Goal: Transaction & Acquisition: Purchase product/service

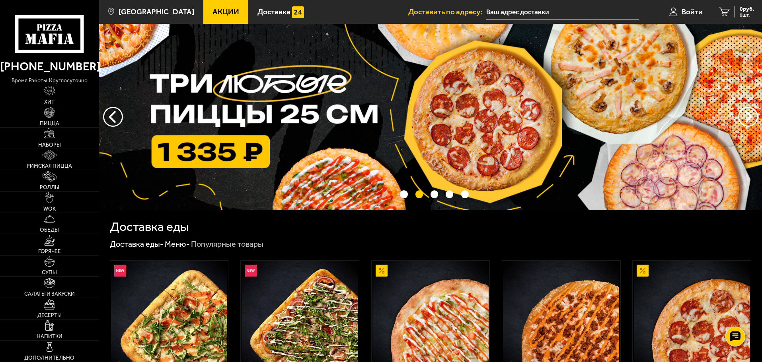
click at [212, 12] on span "Акции" at bounding box center [225, 12] width 27 height 8
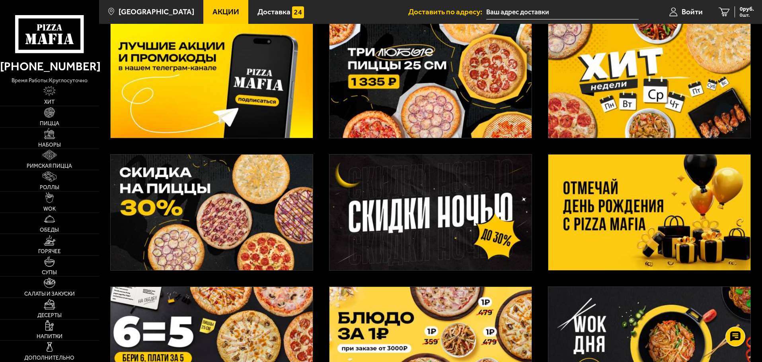
scroll to position [119, 0]
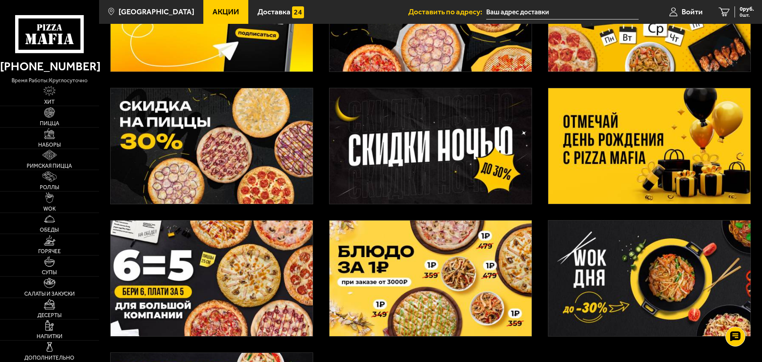
click at [659, 176] on img at bounding box center [649, 146] width 202 height 116
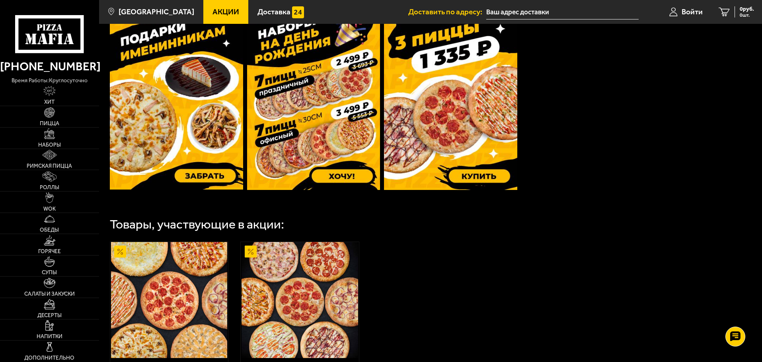
scroll to position [239, 0]
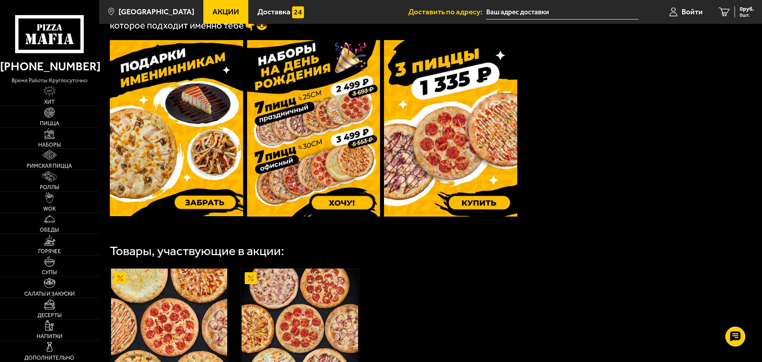
click at [145, 138] on img at bounding box center [176, 128] width 133 height 176
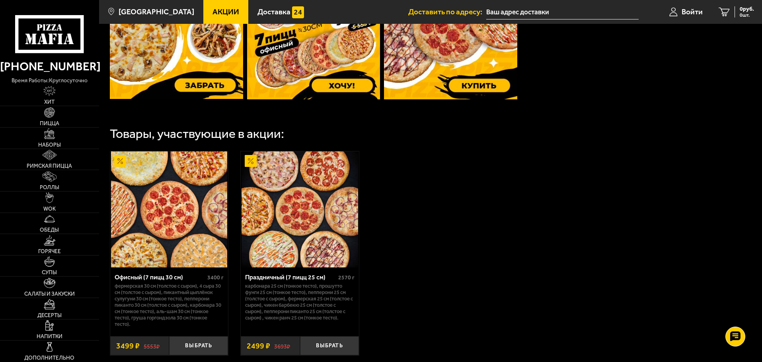
scroll to position [358, 0]
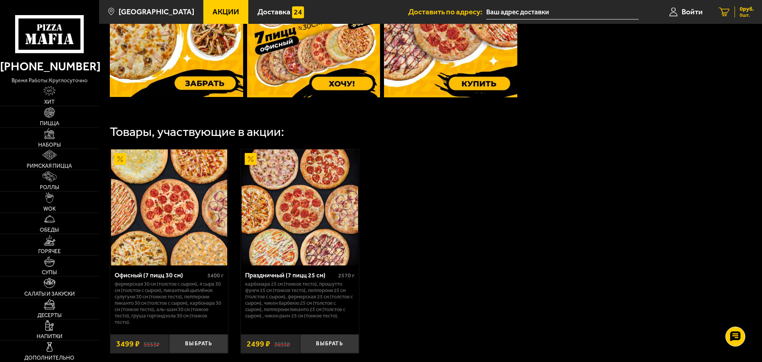
click at [740, 14] on span "0 шт." at bounding box center [747, 15] width 14 height 5
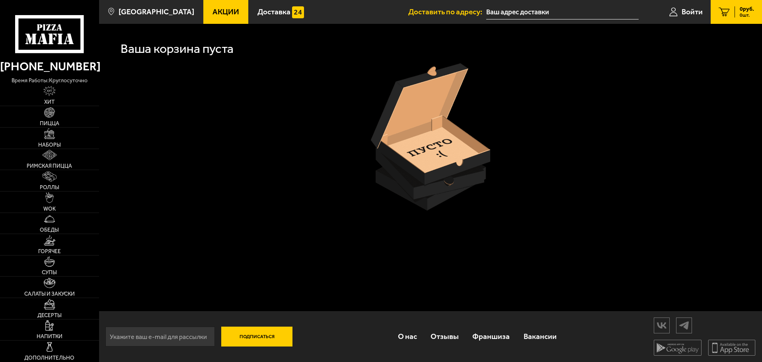
click at [729, 11] on link "0 руб. 0 шт." at bounding box center [736, 12] width 51 height 24
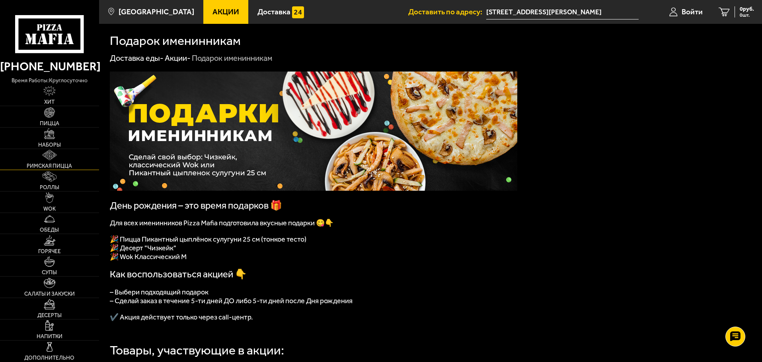
click at [49, 164] on span "Римская пицца" at bounding box center [49, 167] width 45 height 6
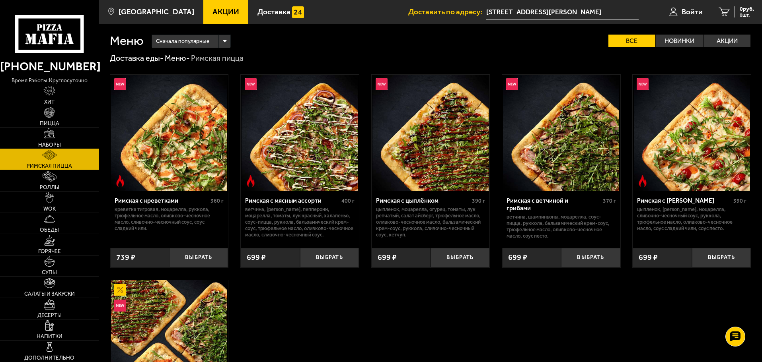
click at [43, 136] on link "Наборы" at bounding box center [49, 138] width 99 height 21
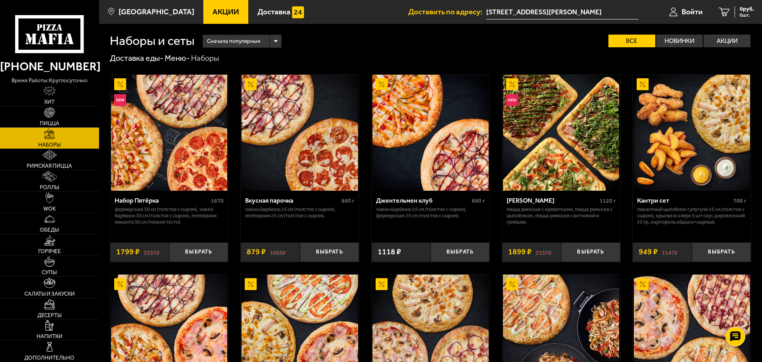
click at [212, 12] on span "Акции" at bounding box center [225, 12] width 27 height 8
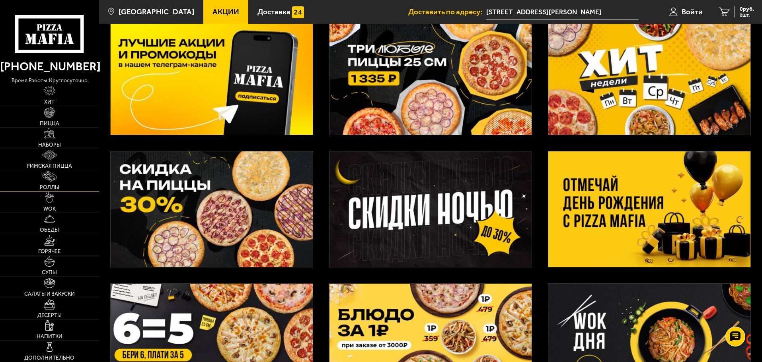
scroll to position [159, 0]
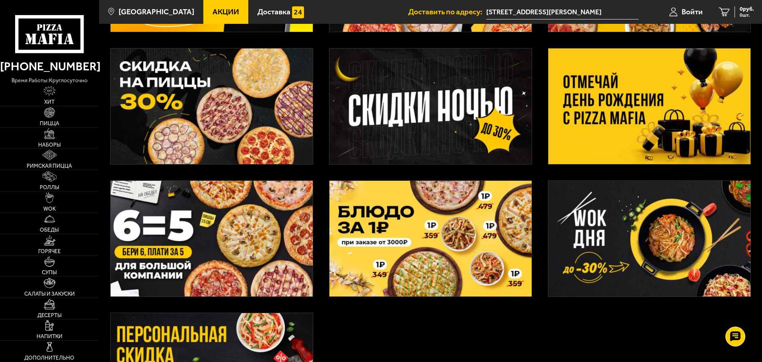
click at [171, 100] on img at bounding box center [212, 107] width 202 height 116
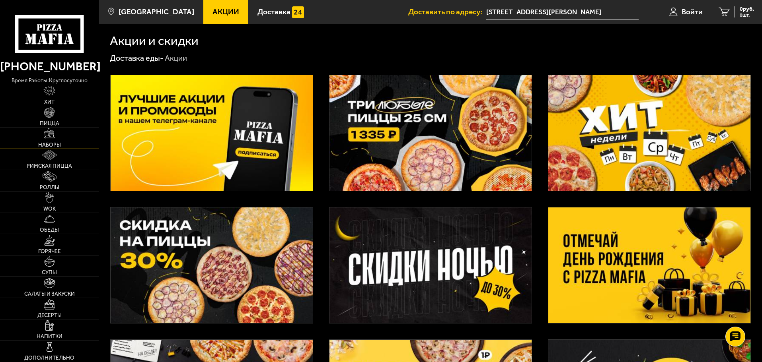
click at [49, 139] on img at bounding box center [49, 134] width 10 height 10
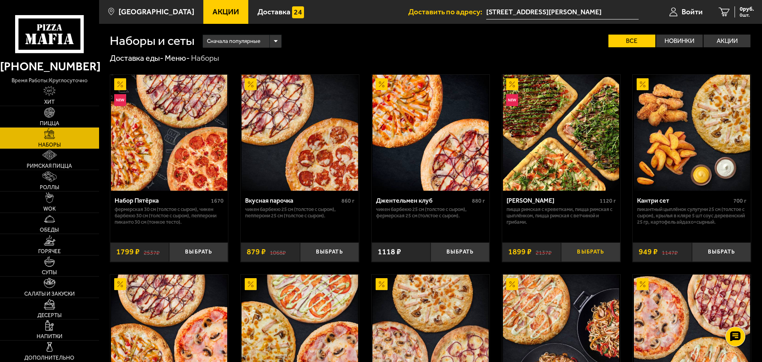
click at [581, 251] on button "Выбрать" at bounding box center [590, 252] width 59 height 19
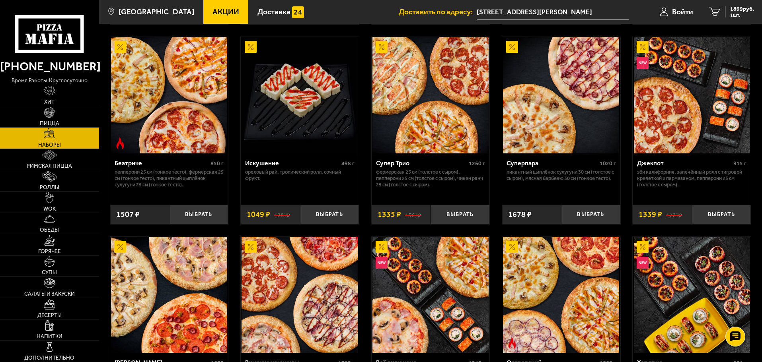
scroll to position [557, 0]
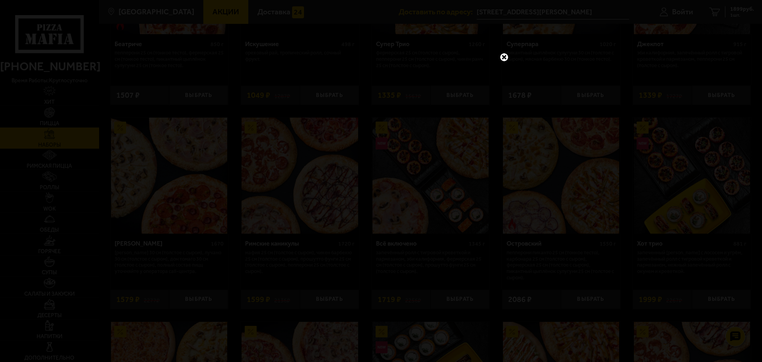
drag, startPoint x: 500, startPoint y: 58, endPoint x: 491, endPoint y: 55, distance: 9.5
click at [500, 58] on link at bounding box center [504, 57] width 10 height 10
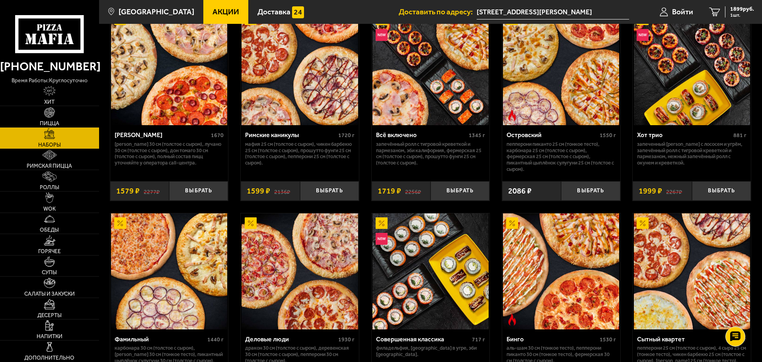
scroll to position [796, 0]
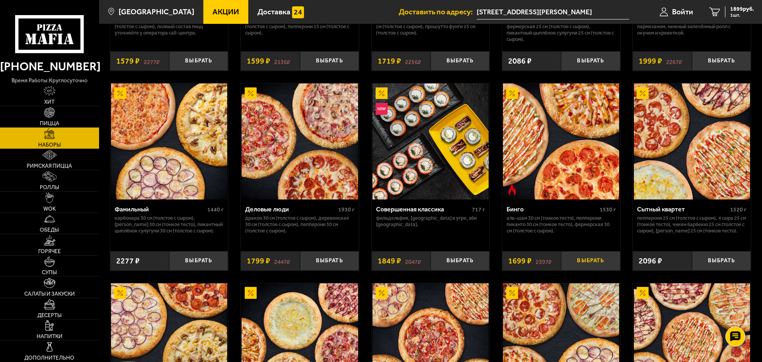
click at [598, 265] on button "Выбрать" at bounding box center [590, 260] width 59 height 19
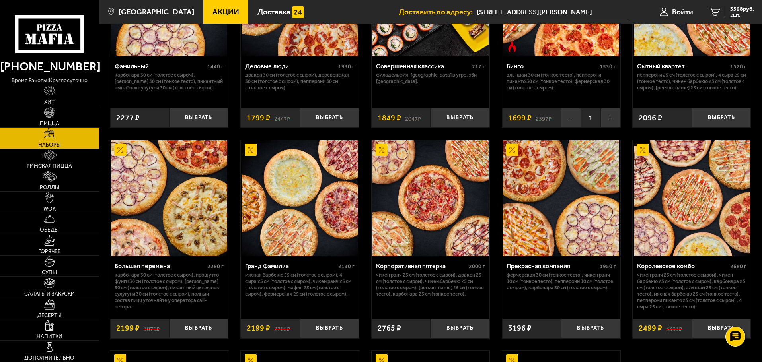
scroll to position [955, 0]
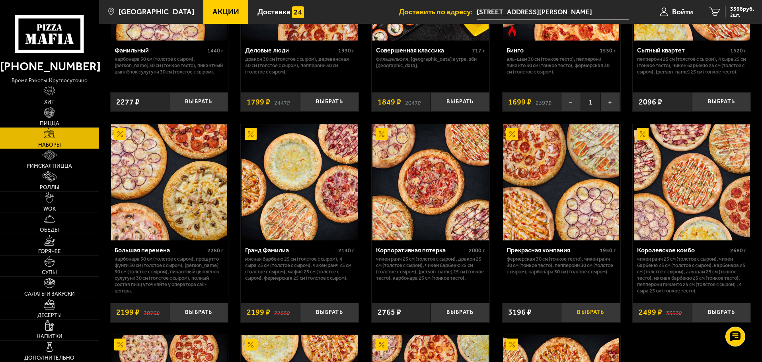
click at [593, 316] on button "Выбрать" at bounding box center [590, 312] width 59 height 19
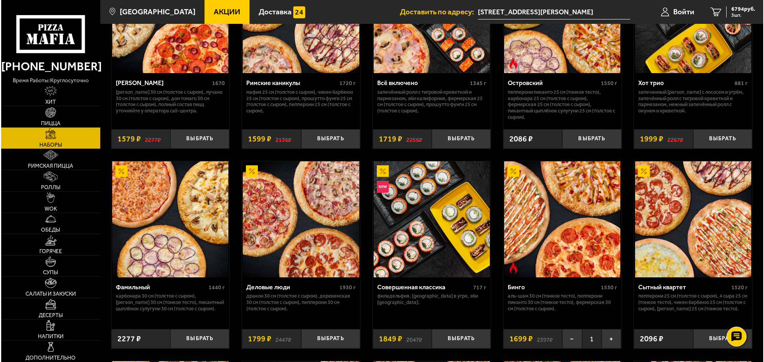
scroll to position [637, 0]
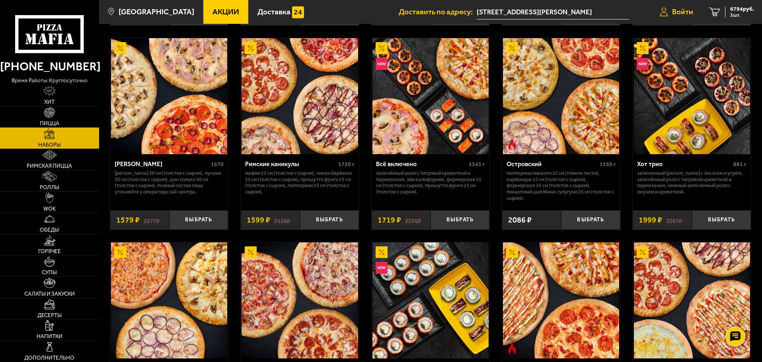
click at [681, 12] on span "Войти" at bounding box center [682, 12] width 21 height 8
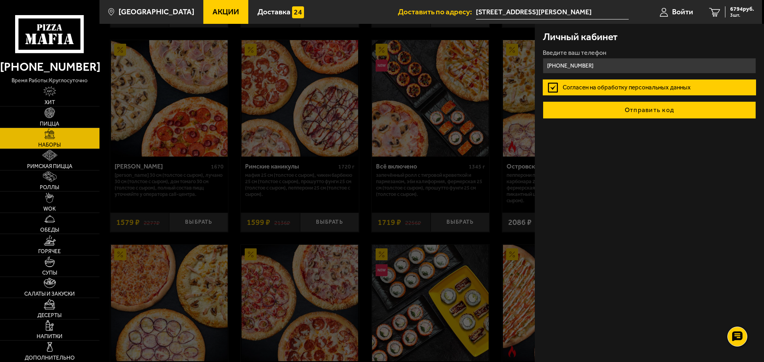
type input "[PHONE_NUMBER]"
click at [656, 110] on button "Отправить код" at bounding box center [649, 110] width 213 height 18
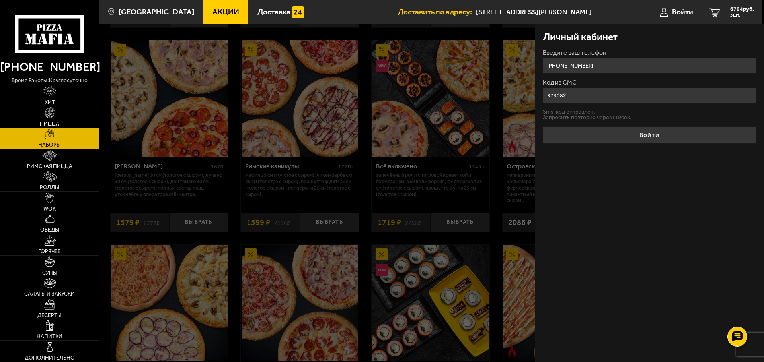
type input "373082"
click at [543, 127] on button "Войти" at bounding box center [649, 136] width 213 height 18
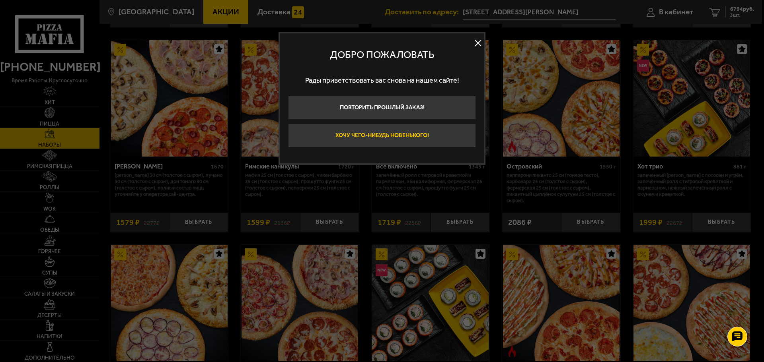
click at [406, 136] on button "Хочу чего-нибудь новенького!" at bounding box center [382, 136] width 188 height 24
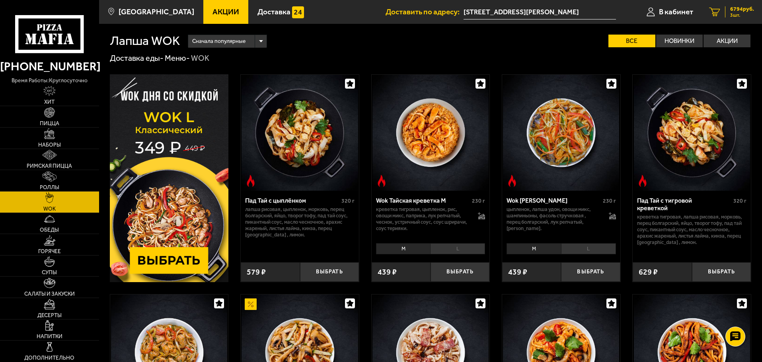
click at [743, 11] on span "6794 руб." at bounding box center [742, 9] width 24 height 6
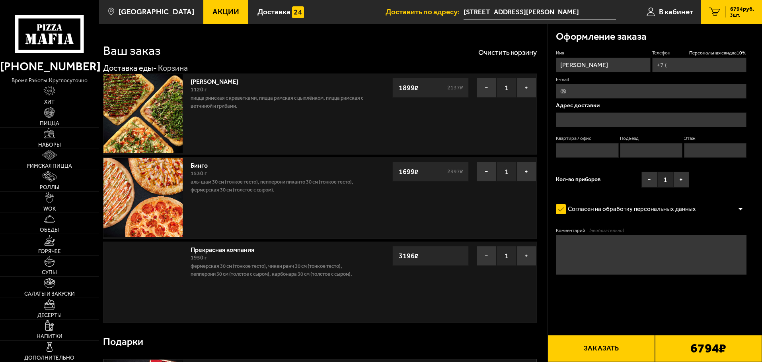
type input "[PHONE_NUMBER]"
type input "[STREET_ADDRESS][PERSON_NAME]"
type input "34"
type input "1"
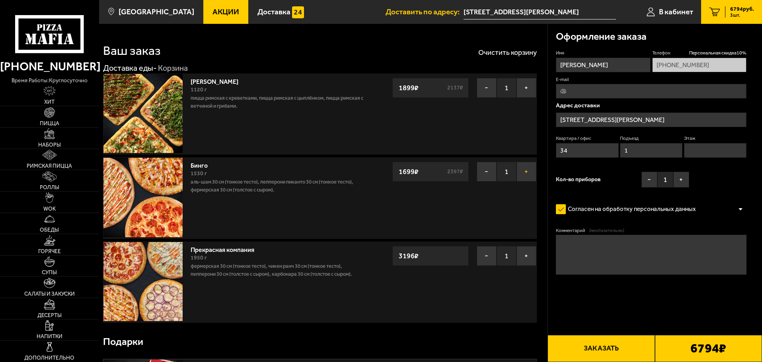
click at [529, 172] on button "+" at bounding box center [526, 172] width 20 height 20
click at [483, 172] on button "−" at bounding box center [487, 172] width 20 height 20
click at [49, 121] on span "Пицца" at bounding box center [49, 124] width 19 height 6
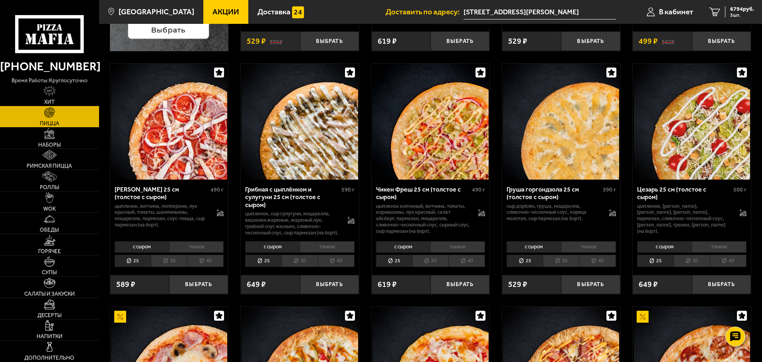
scroll to position [279, 0]
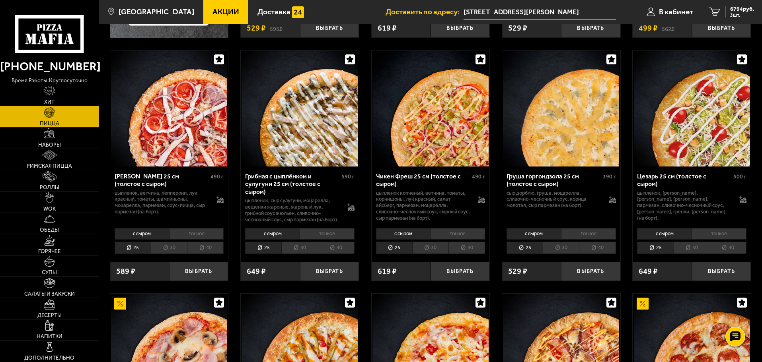
click at [310, 254] on li "30" at bounding box center [299, 248] width 36 height 12
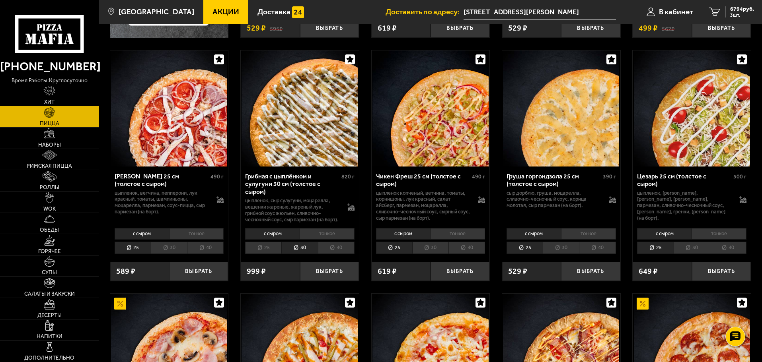
click at [329, 240] on li "тонкое" at bounding box center [327, 233] width 55 height 11
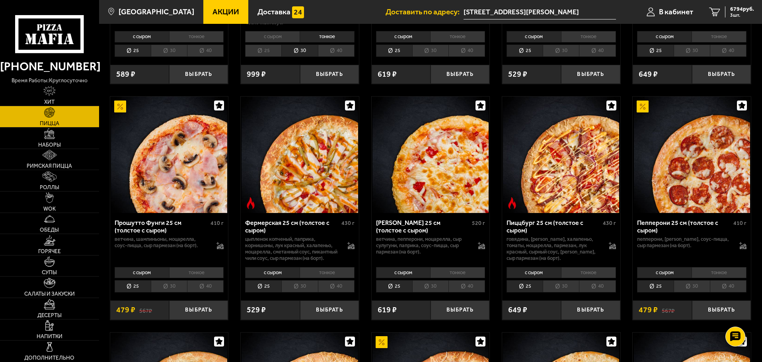
scroll to position [517, 0]
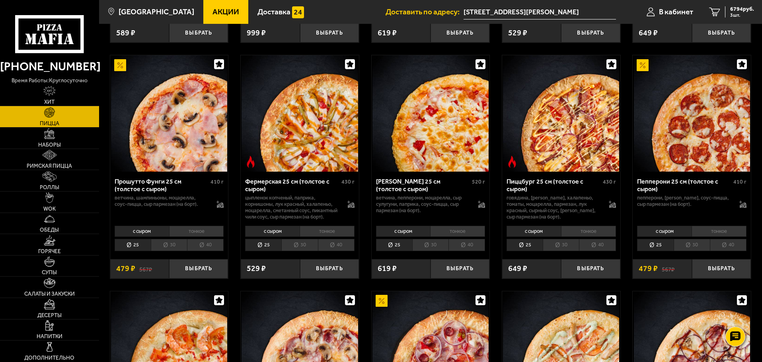
click at [182, 236] on li "тонкое" at bounding box center [196, 231] width 55 height 11
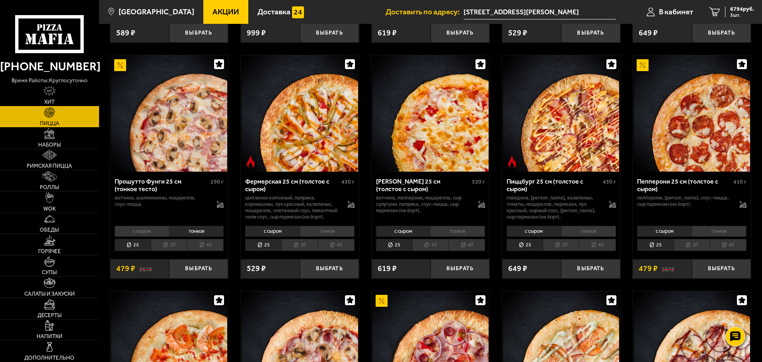
click at [164, 251] on li "30" at bounding box center [169, 245] width 36 height 12
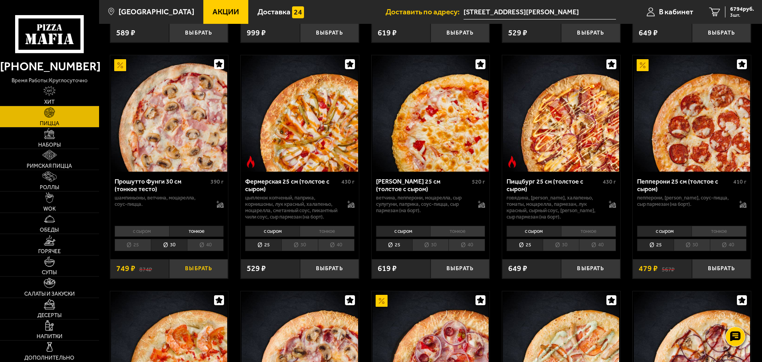
click at [194, 277] on button "Выбрать" at bounding box center [198, 268] width 59 height 19
click at [575, 237] on li "тонкое" at bounding box center [588, 231] width 55 height 11
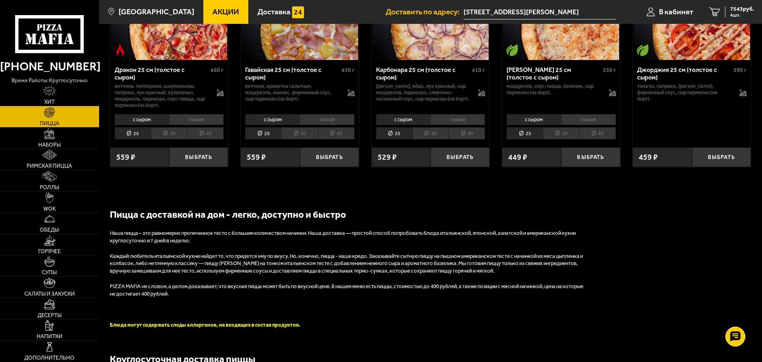
scroll to position [1233, 0]
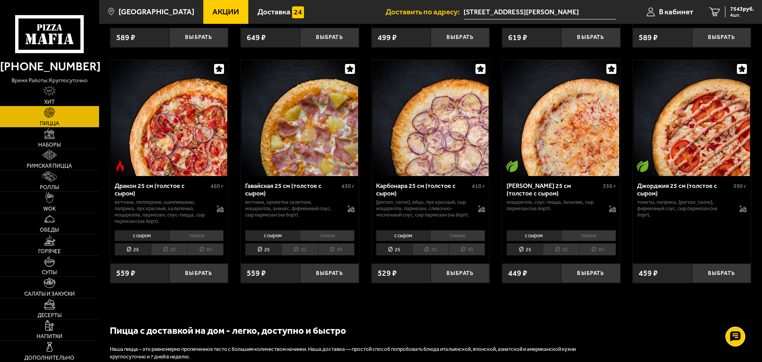
click at [299, 248] on li "30" at bounding box center [299, 249] width 36 height 12
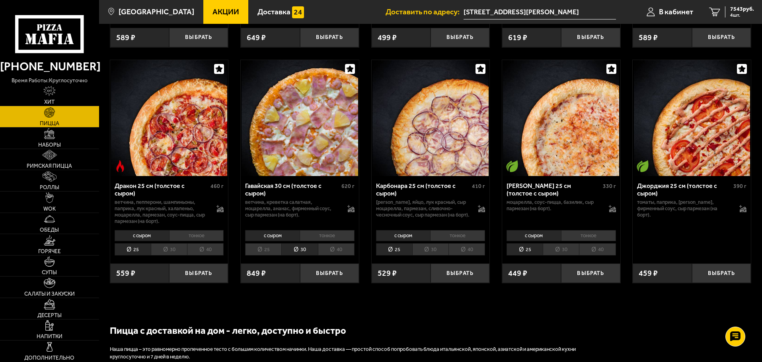
click at [160, 250] on li "30" at bounding box center [169, 249] width 36 height 12
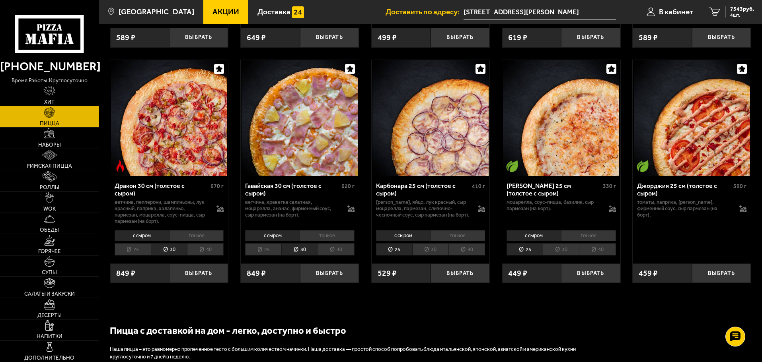
click at [197, 239] on li "тонкое" at bounding box center [196, 235] width 55 height 11
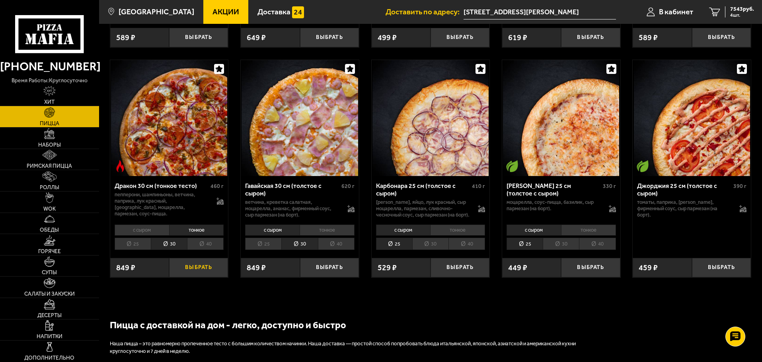
click at [182, 277] on button "Выбрать" at bounding box center [198, 267] width 59 height 19
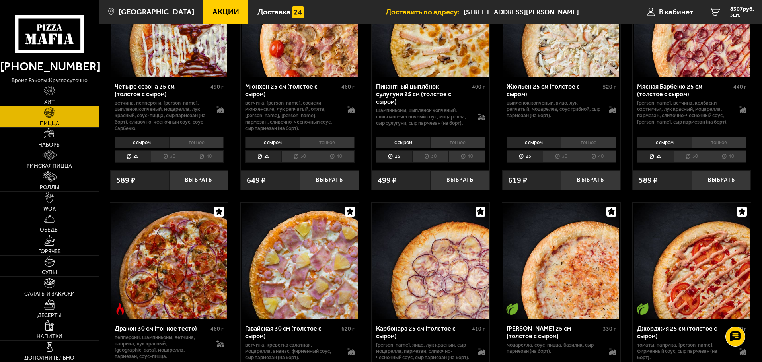
scroll to position [1034, 0]
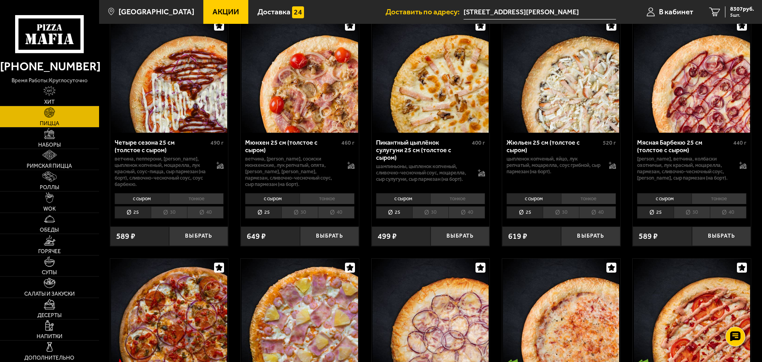
click at [567, 215] on li "30" at bounding box center [561, 212] width 36 height 12
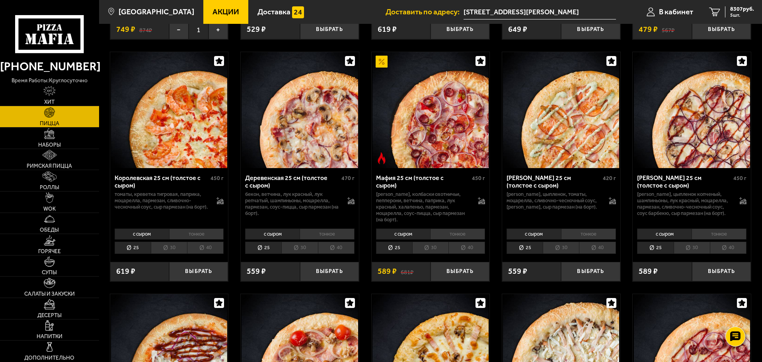
scroll to position [756, 0]
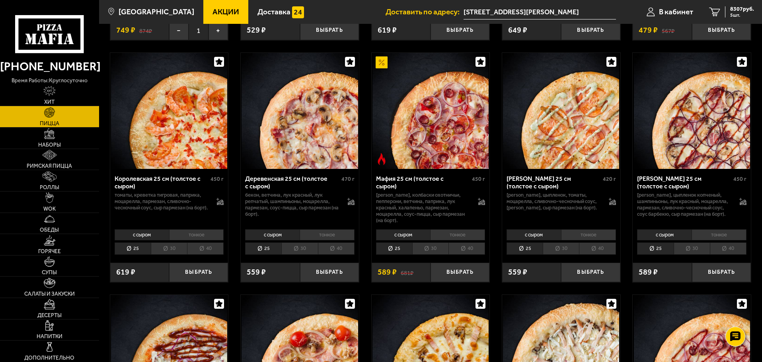
click at [715, 233] on li "тонкое" at bounding box center [718, 235] width 55 height 11
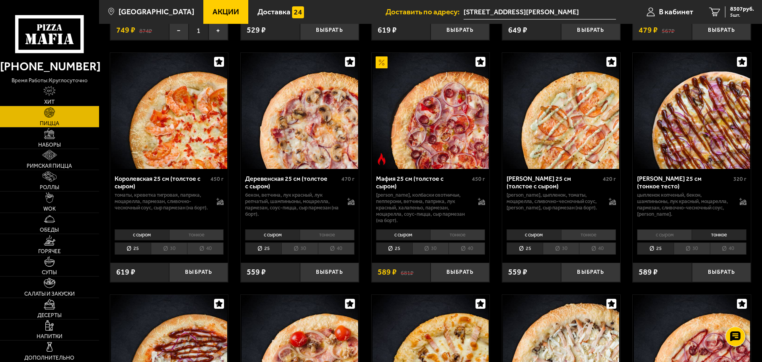
click at [699, 249] on li "30" at bounding box center [692, 249] width 36 height 12
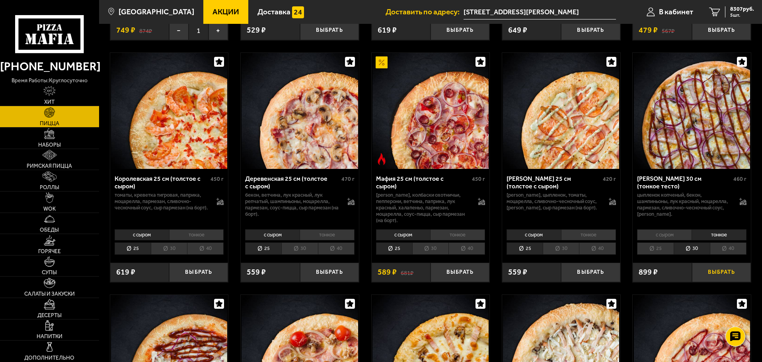
click at [732, 275] on button "Выбрать" at bounding box center [721, 272] width 59 height 19
click at [734, 10] on span "9116 руб." at bounding box center [742, 9] width 24 height 6
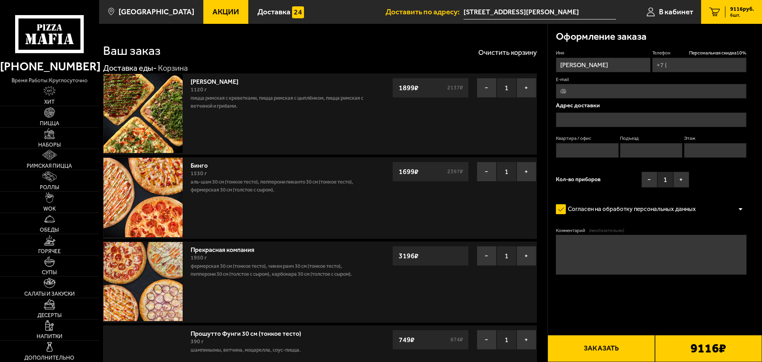
type input "[PHONE_NUMBER]"
type input "[STREET_ADDRESS][PERSON_NAME]"
type input "34"
type input "1"
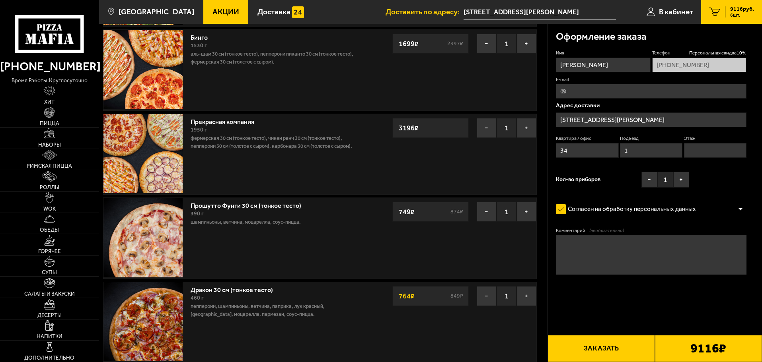
scroll to position [119, 0]
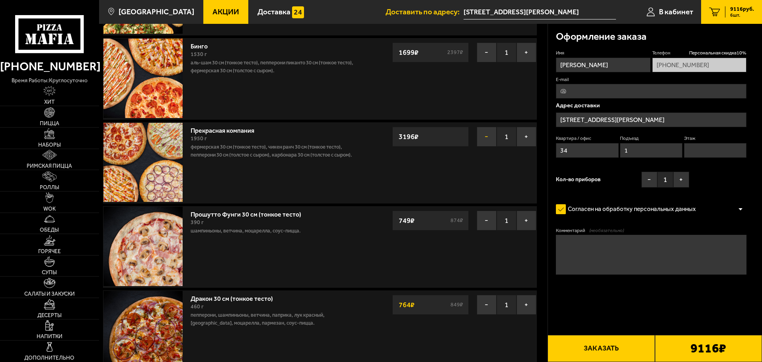
click at [486, 137] on button "−" at bounding box center [487, 137] width 20 height 20
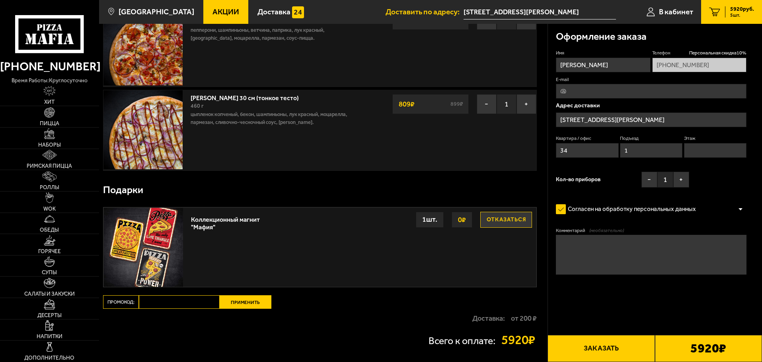
scroll to position [358, 0]
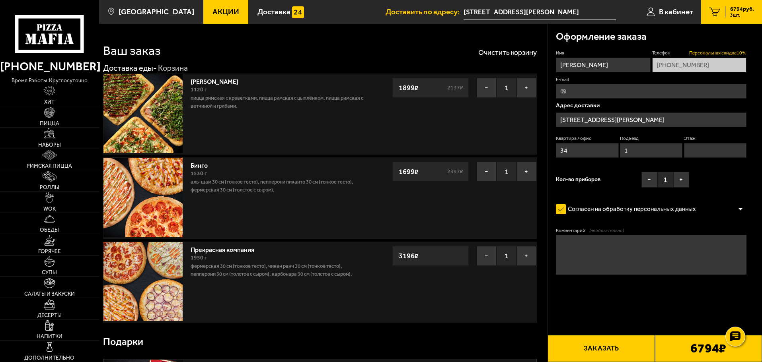
click at [716, 52] on span "Персональная скидка 10 %" at bounding box center [717, 53] width 57 height 7
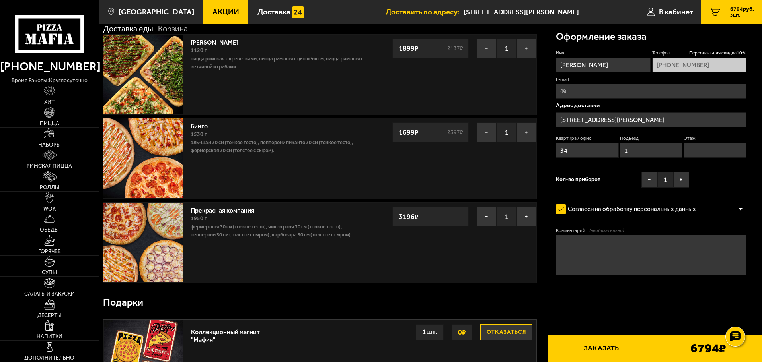
scroll to position [40, 0]
click at [160, 220] on img at bounding box center [142, 242] width 79 height 79
click at [211, 210] on link "Прекрасная компания" at bounding box center [227, 209] width 72 height 10
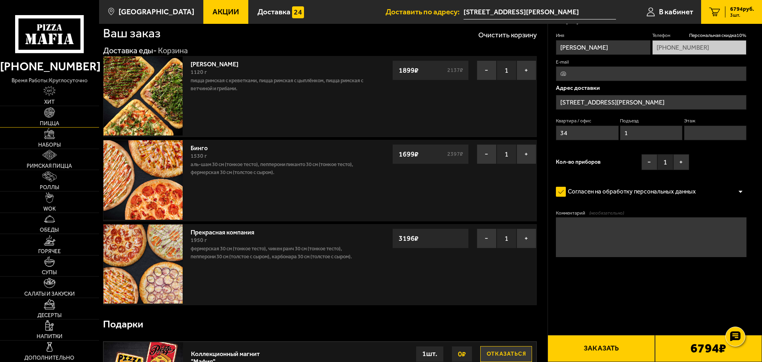
scroll to position [0, 0]
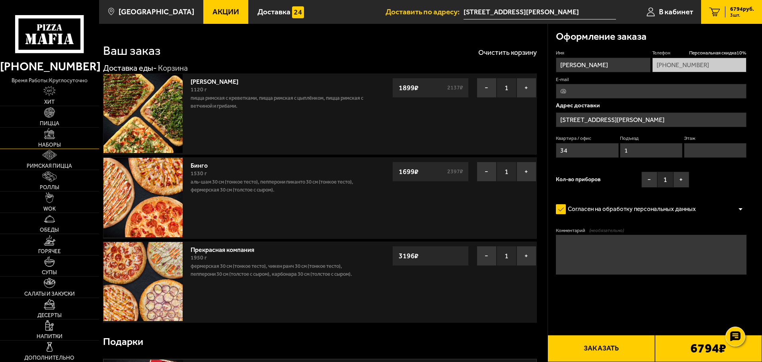
click at [48, 142] on span "Наборы" at bounding box center [49, 145] width 23 height 6
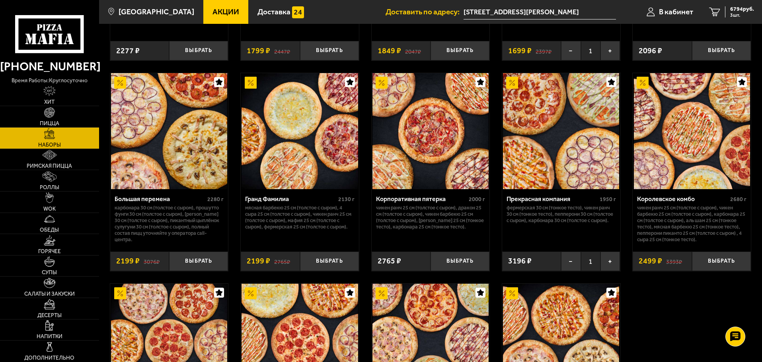
scroll to position [955, 0]
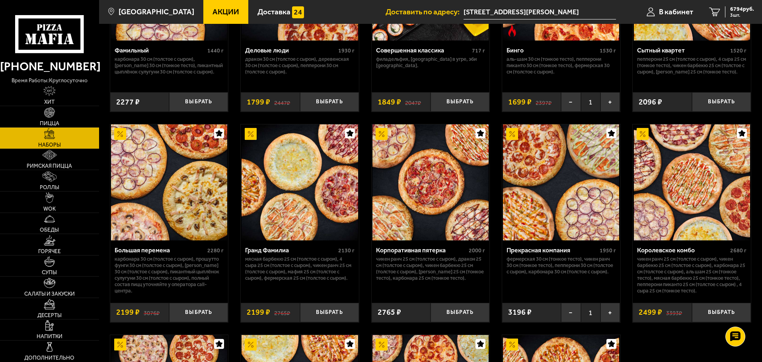
click at [555, 218] on img at bounding box center [561, 183] width 116 height 116
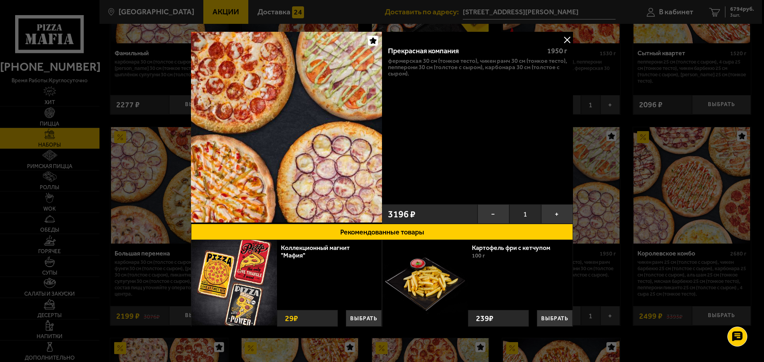
click at [448, 100] on div "Прекрасная компания 1950 г Фермерская 30 см (тонкое тесто), Чикен Ранч 30 см (т…" at bounding box center [477, 120] width 191 height 161
drag, startPoint x: 566, startPoint y: 38, endPoint x: 494, endPoint y: 27, distance: 72.9
click at [566, 38] on button at bounding box center [567, 40] width 12 height 12
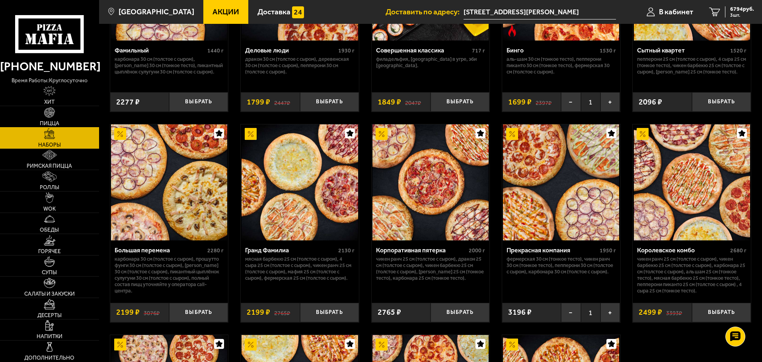
click at [49, 119] on link "Пицца" at bounding box center [49, 116] width 99 height 21
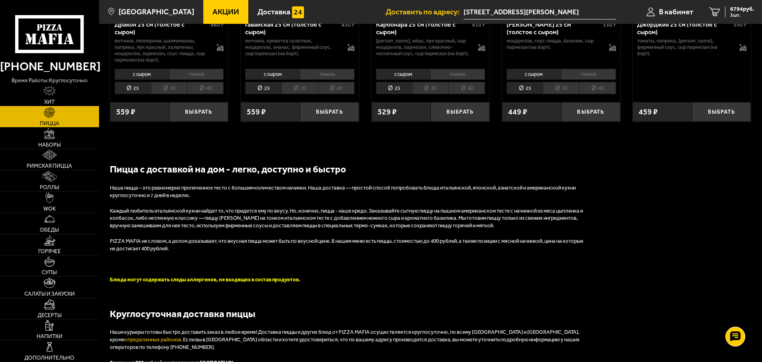
scroll to position [1273, 0]
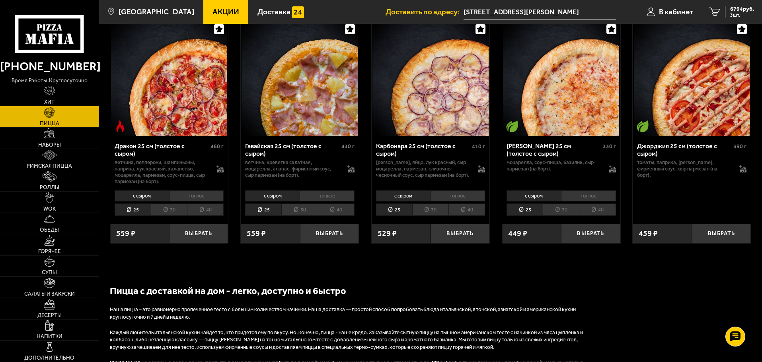
click at [437, 216] on li "30" at bounding box center [430, 210] width 36 height 12
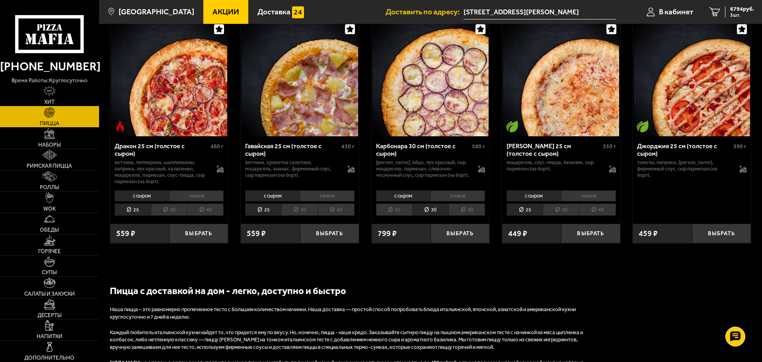
click at [455, 202] on li "тонкое" at bounding box center [457, 196] width 55 height 11
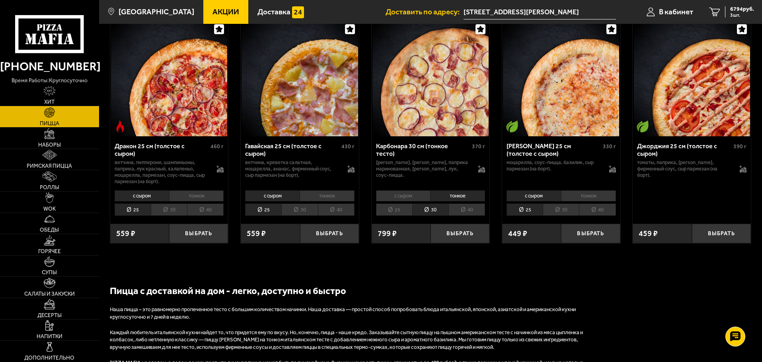
click at [431, 216] on li "30" at bounding box center [430, 210] width 36 height 12
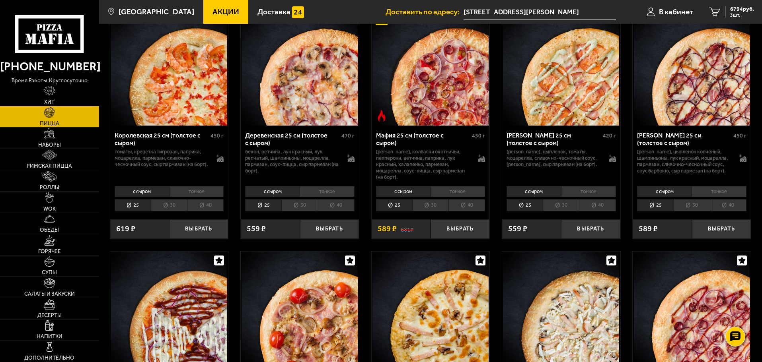
scroll to position [796, 0]
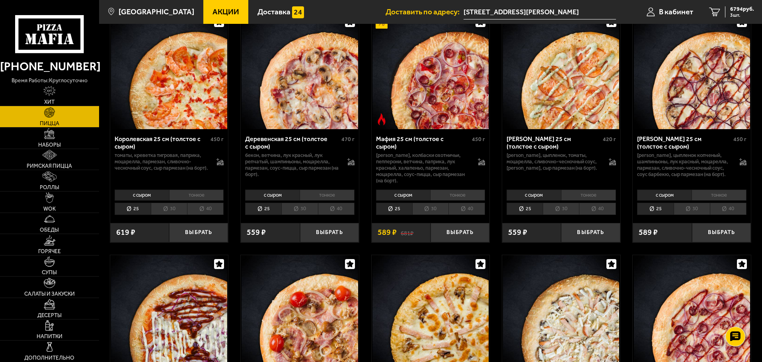
click at [557, 214] on li "30" at bounding box center [561, 209] width 36 height 12
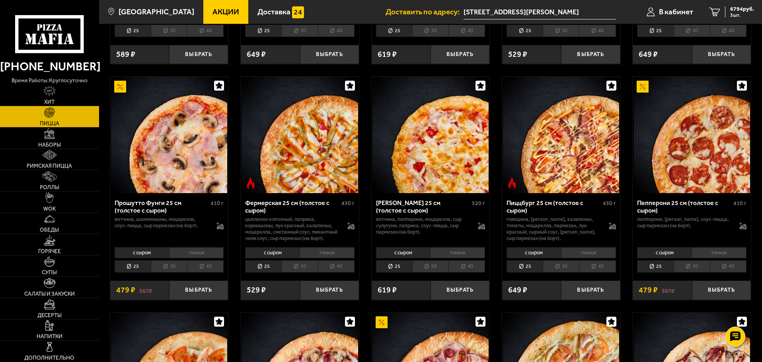
scroll to position [477, 0]
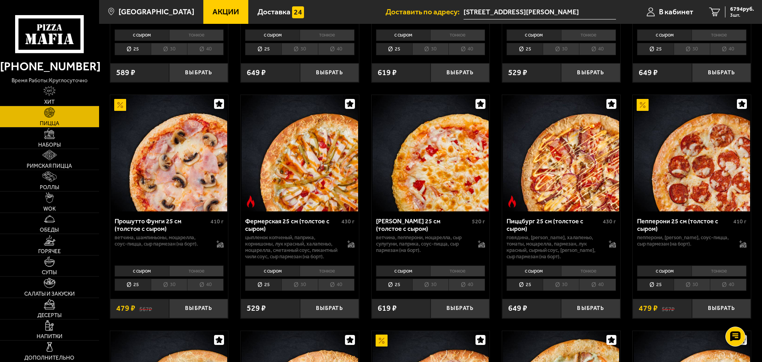
click at [696, 291] on li "30" at bounding box center [692, 285] width 36 height 12
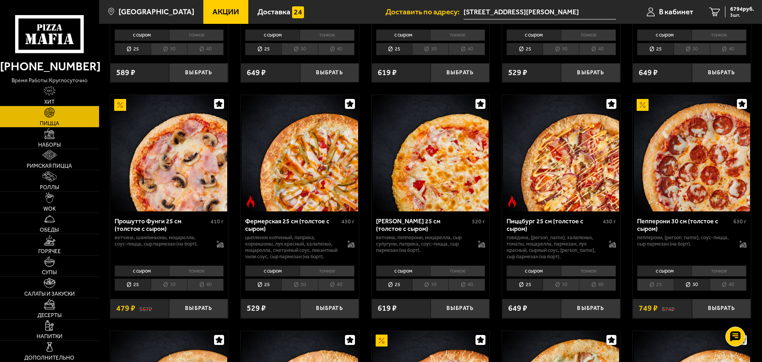
click at [300, 291] on li "30" at bounding box center [299, 285] width 36 height 12
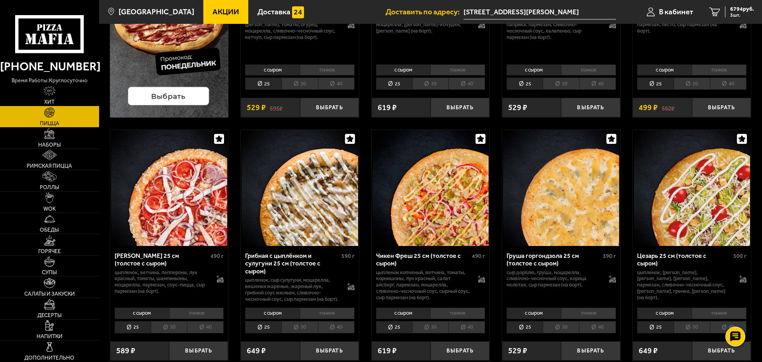
scroll to position [0, 0]
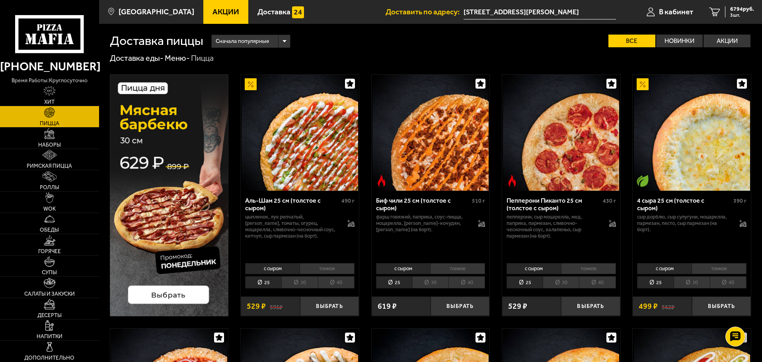
click at [553, 281] on li "30" at bounding box center [561, 283] width 36 height 12
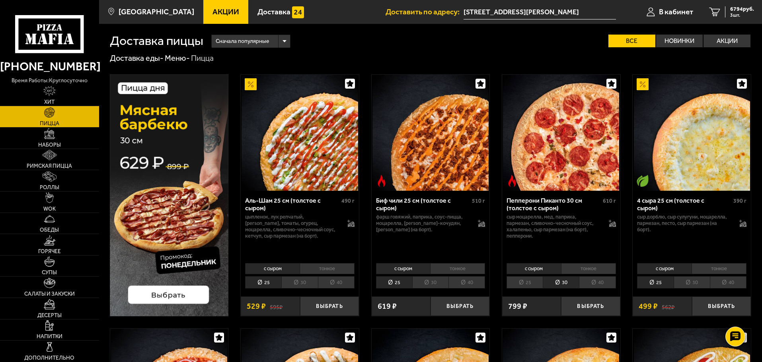
click at [304, 285] on li "30" at bounding box center [299, 283] width 36 height 12
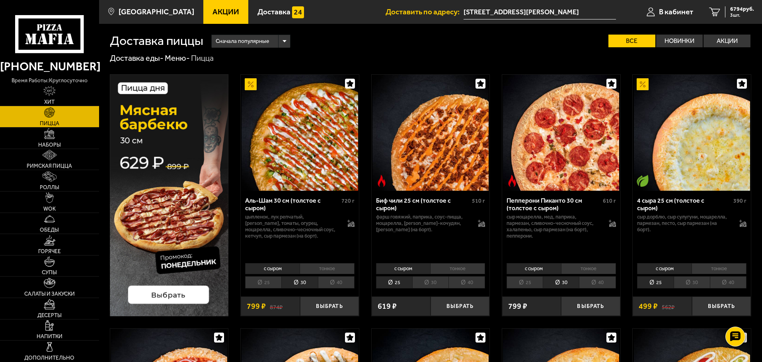
click at [322, 269] on li "тонкое" at bounding box center [327, 268] width 55 height 11
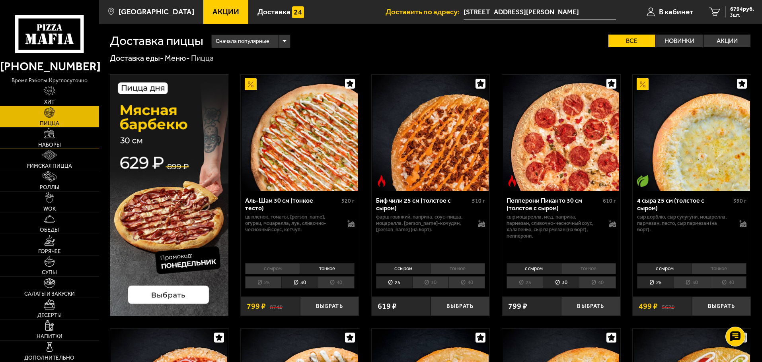
click at [56, 147] on span "Наборы" at bounding box center [49, 145] width 23 height 6
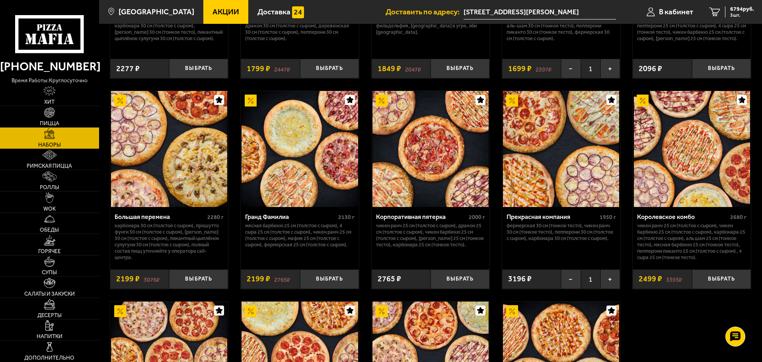
scroll to position [982, 0]
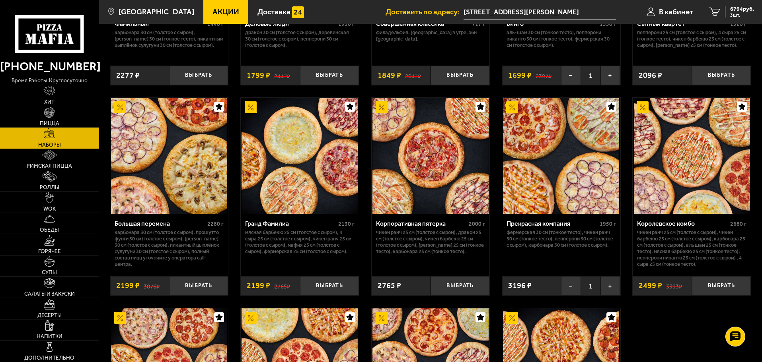
click at [514, 111] on img at bounding box center [512, 107] width 12 height 12
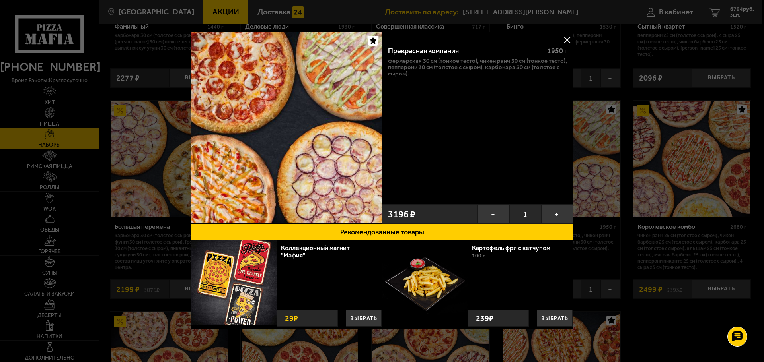
click at [564, 39] on button at bounding box center [567, 40] width 12 height 12
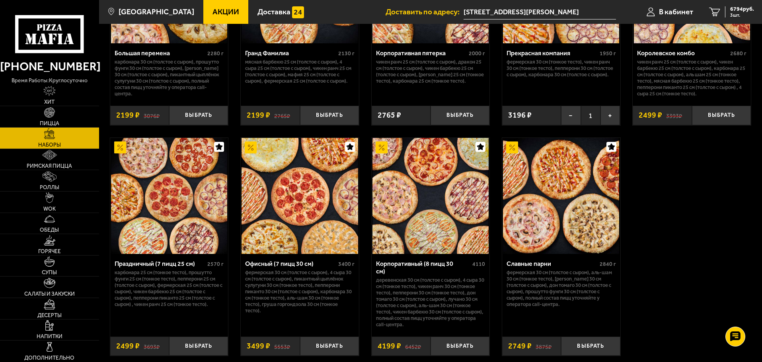
scroll to position [1220, 0]
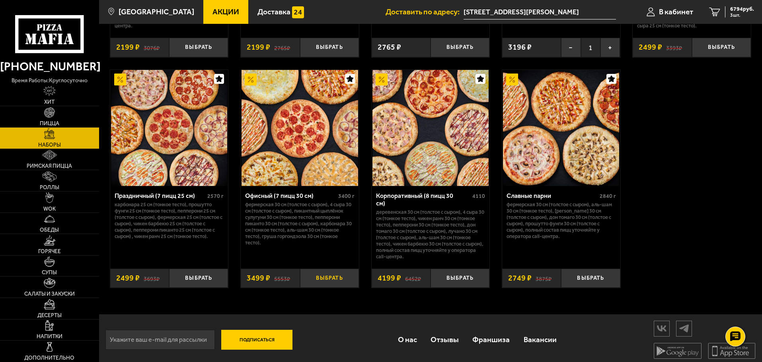
click at [319, 275] on button "Выбрать" at bounding box center [329, 278] width 59 height 19
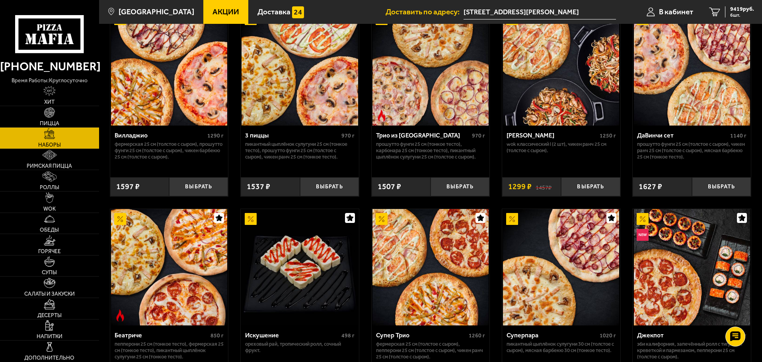
scroll to position [66, 0]
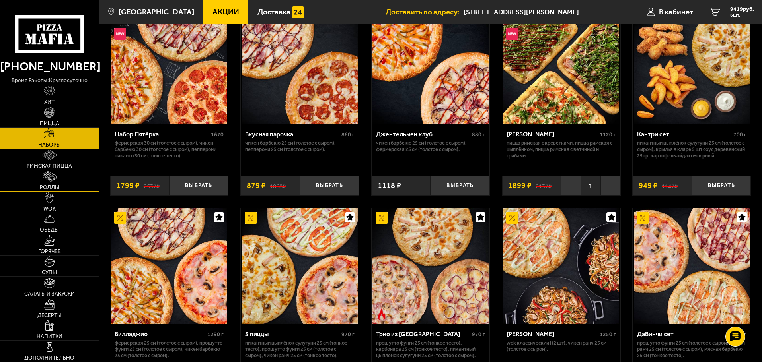
click at [49, 191] on link "Роллы" at bounding box center [49, 180] width 99 height 21
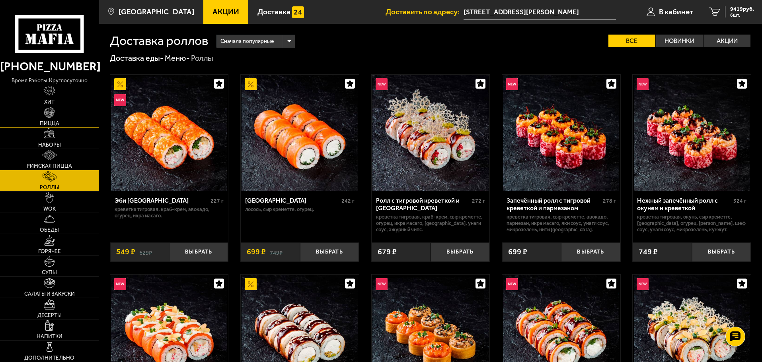
click at [50, 124] on span "Пицца" at bounding box center [49, 124] width 19 height 6
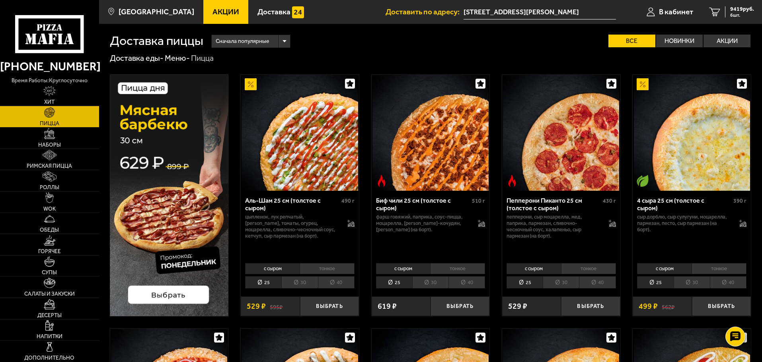
click at [686, 282] on li "30" at bounding box center [692, 283] width 36 height 12
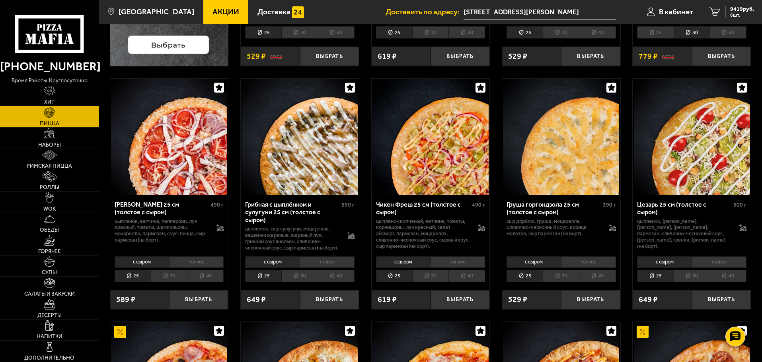
scroll to position [279, 0]
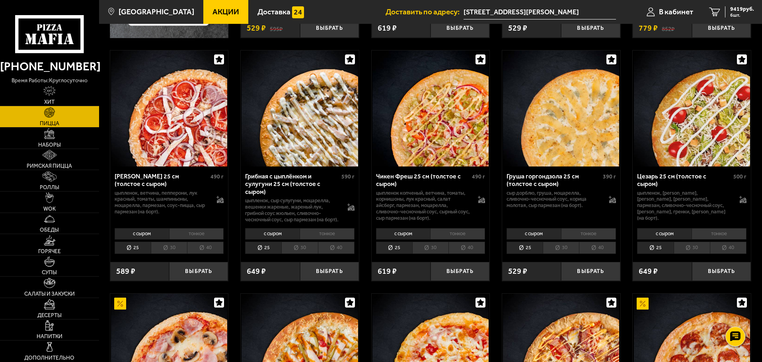
click at [567, 251] on li "30" at bounding box center [561, 248] width 36 height 12
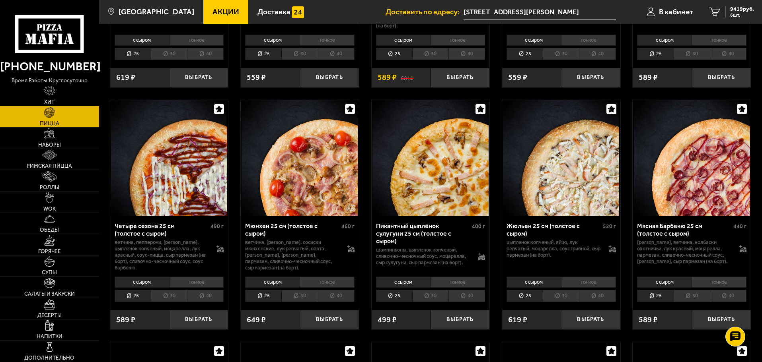
scroll to position [955, 0]
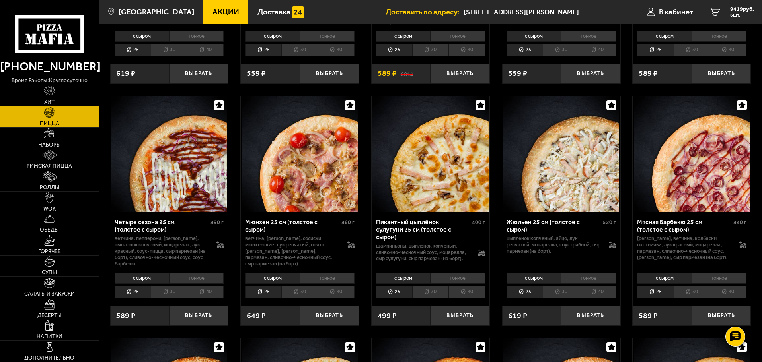
click at [425, 298] on li "30" at bounding box center [430, 292] width 36 height 12
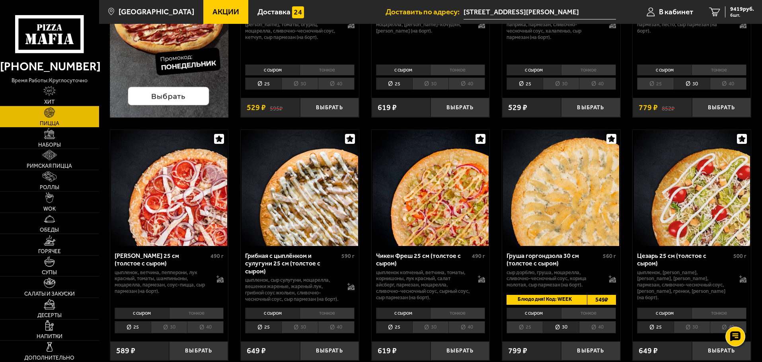
scroll to position [279, 0]
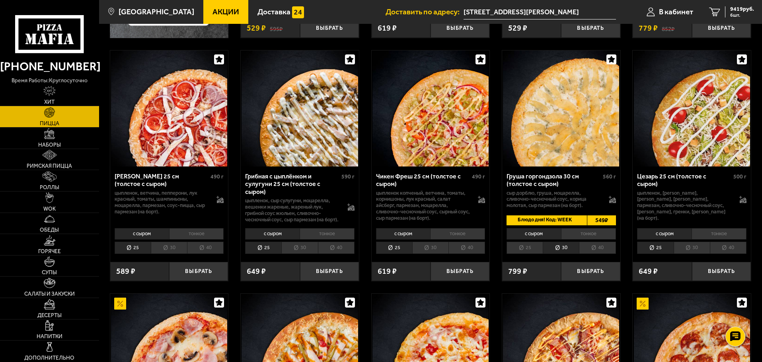
click at [300, 253] on li "30" at bounding box center [299, 248] width 36 height 12
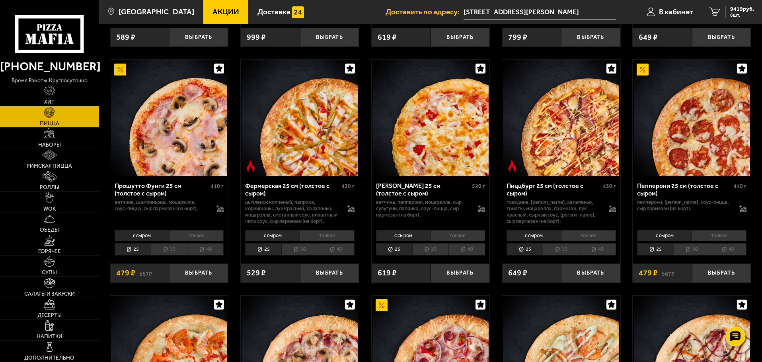
scroll to position [517, 0]
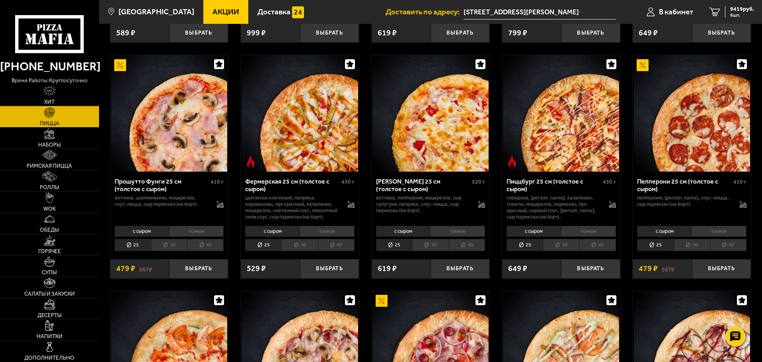
click at [169, 251] on li "30" at bounding box center [169, 245] width 36 height 12
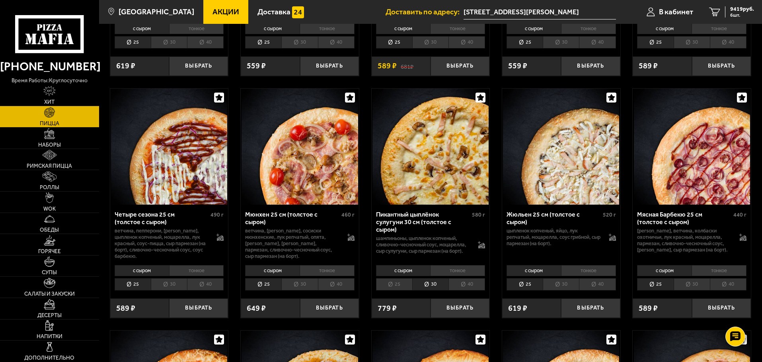
scroll to position [955, 0]
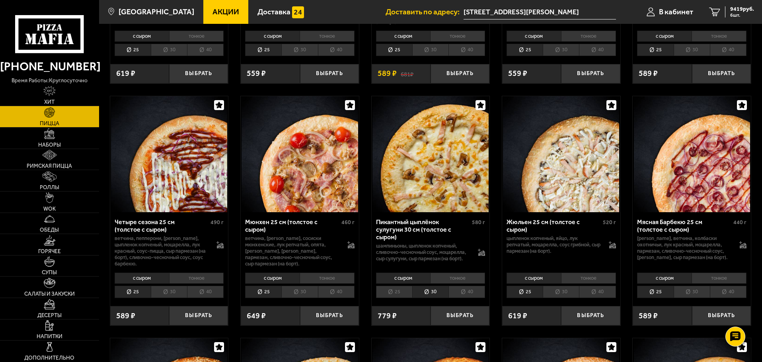
click at [562, 298] on li "30" at bounding box center [561, 292] width 36 height 12
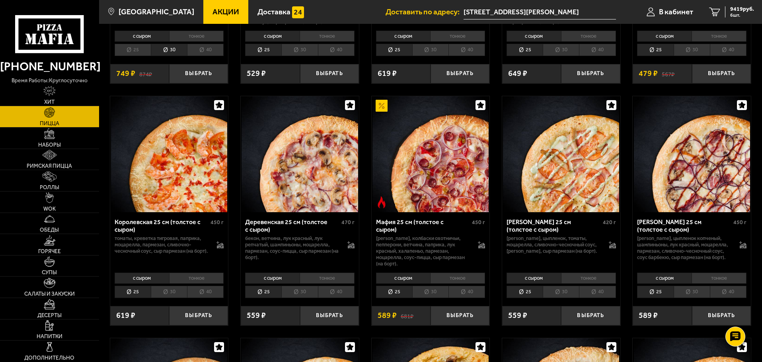
scroll to position [756, 0]
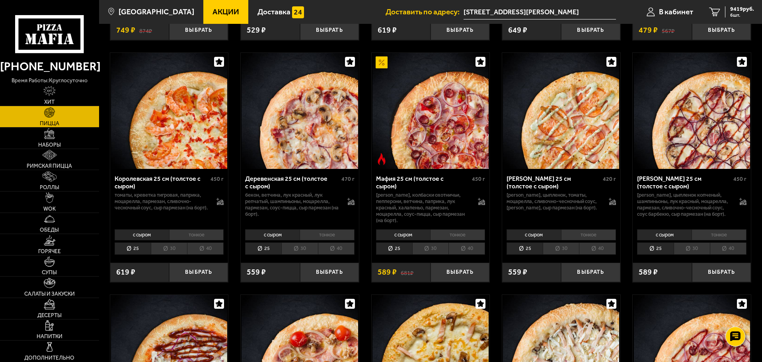
click at [697, 255] on li "30" at bounding box center [692, 249] width 36 height 12
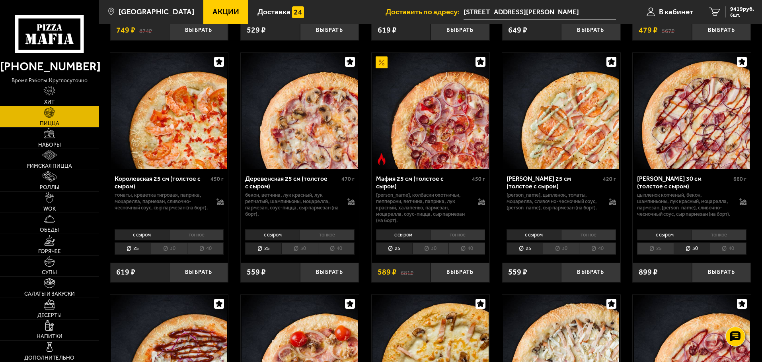
click at [434, 255] on li "30" at bounding box center [430, 249] width 36 height 12
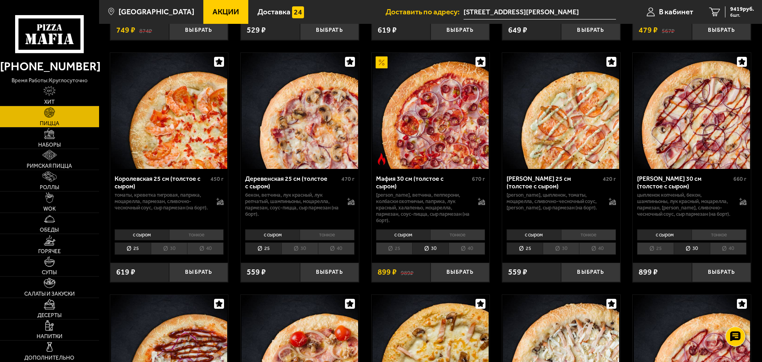
click at [298, 255] on li "30" at bounding box center [299, 249] width 36 height 12
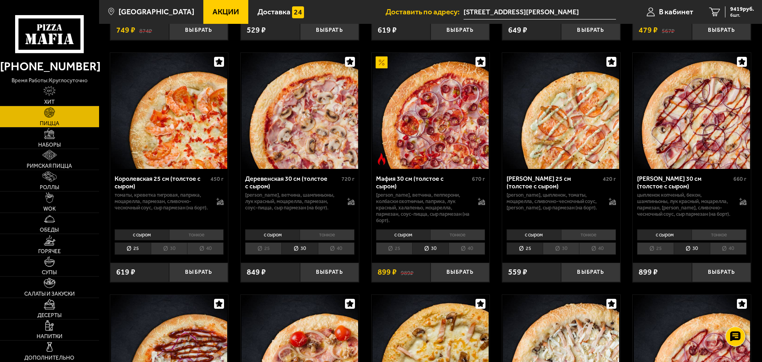
scroll to position [517, 0]
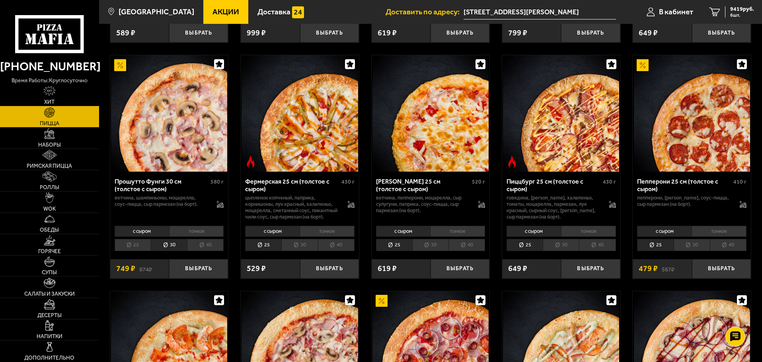
click at [305, 251] on li "30" at bounding box center [299, 245] width 36 height 12
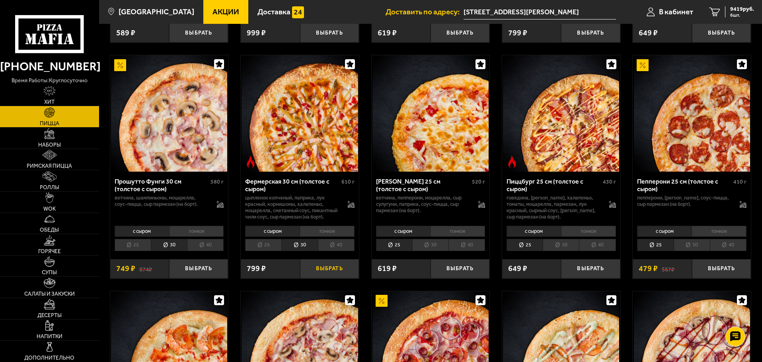
click at [332, 279] on button "Выбрать" at bounding box center [329, 268] width 59 height 19
click at [210, 279] on button "Выбрать" at bounding box center [198, 268] width 59 height 19
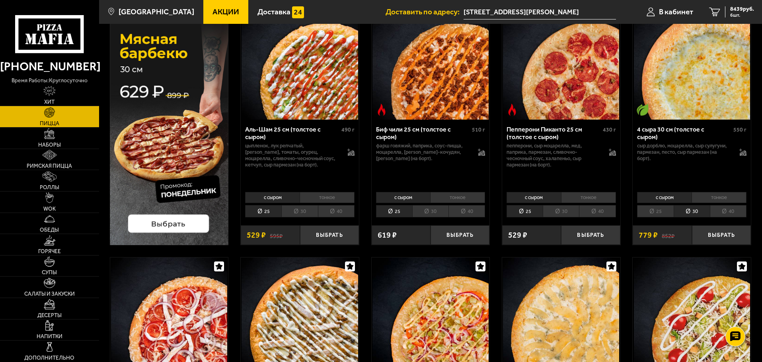
scroll to position [0, 0]
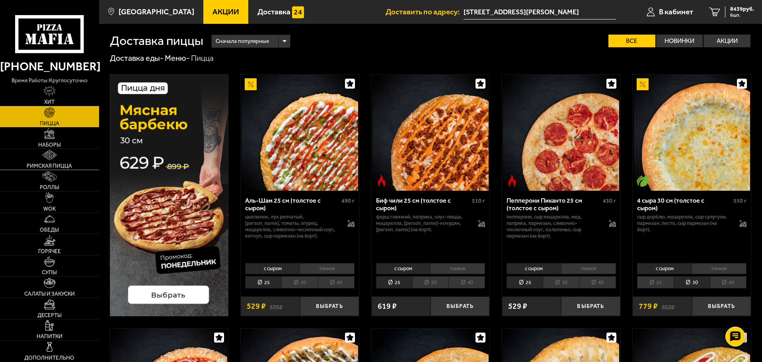
click at [49, 159] on img at bounding box center [49, 155] width 15 height 10
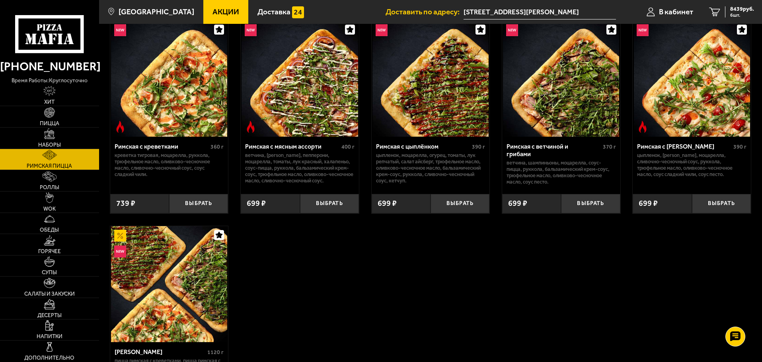
scroll to position [119, 0]
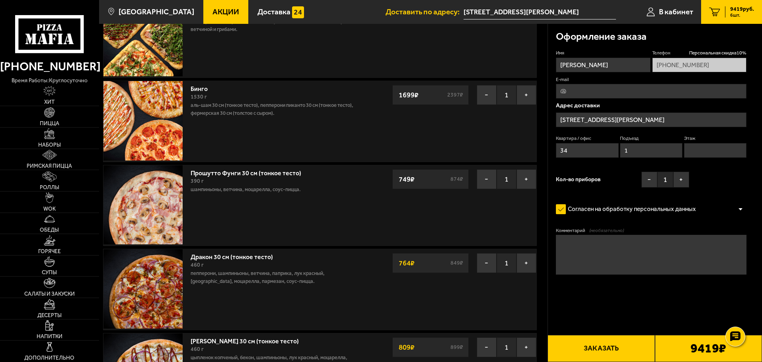
scroll to position [80, 0]
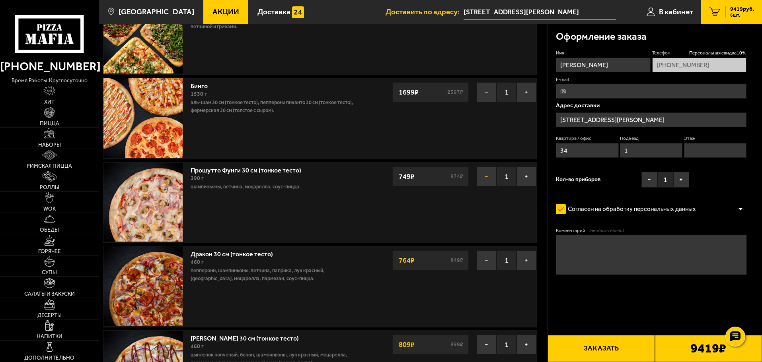
click at [483, 177] on button "−" at bounding box center [487, 177] width 20 height 20
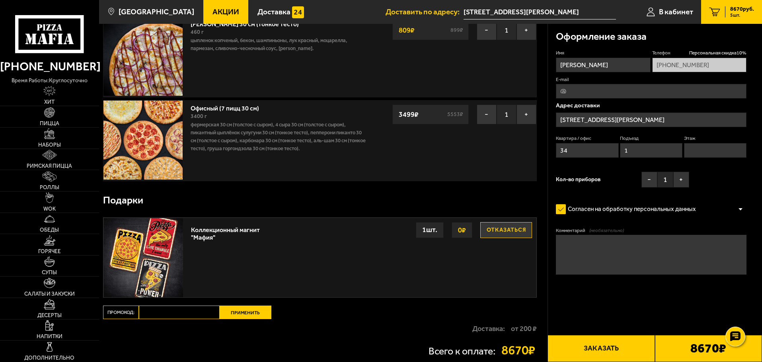
scroll to position [358, 0]
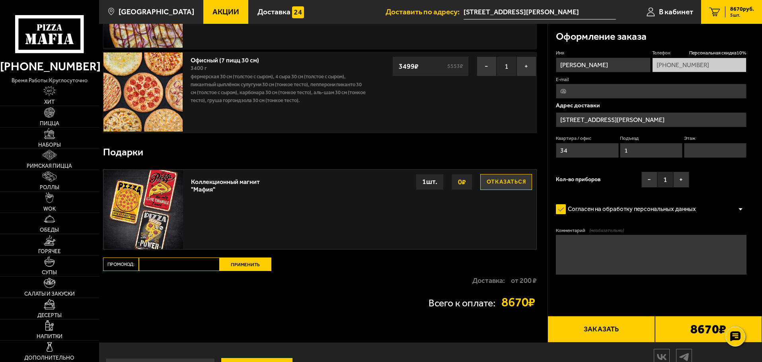
click at [467, 106] on div "Офисный (7 пицц 30 см) 3400 г Фермерская 30 см (толстое с сыром), 4 сыра 30 см …" at bounding box center [320, 92] width 434 height 81
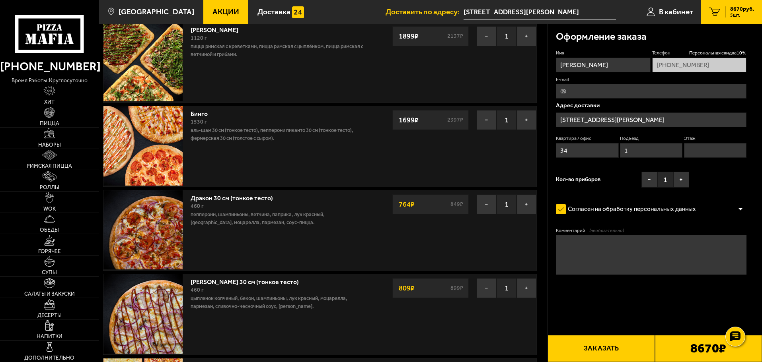
scroll to position [40, 0]
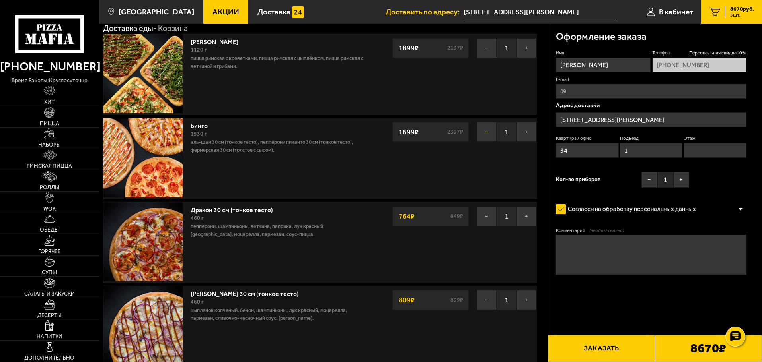
click at [486, 132] on button "−" at bounding box center [487, 132] width 20 height 20
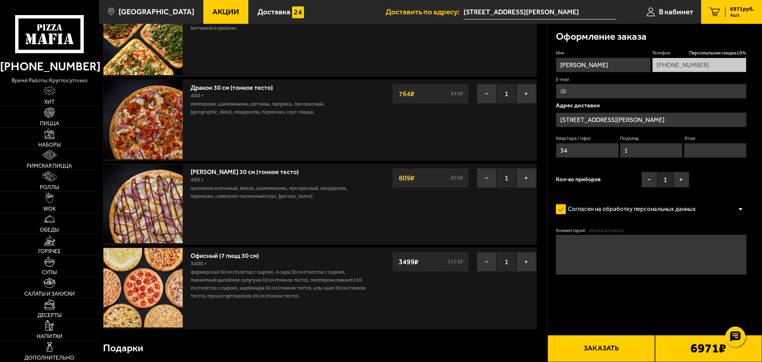
scroll to position [0, 0]
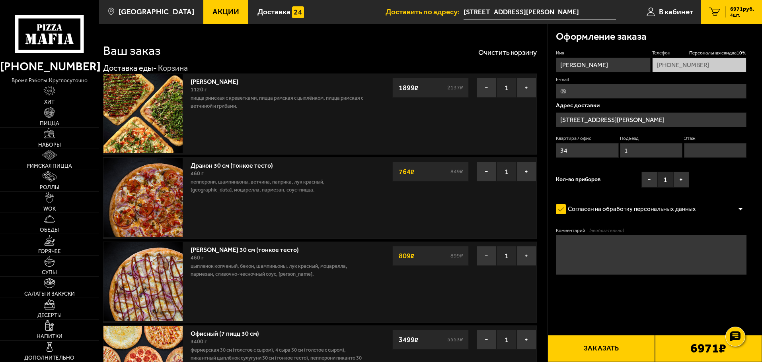
click at [146, 93] on img at bounding box center [142, 113] width 79 height 79
click at [205, 82] on link "Мама Миа" at bounding box center [219, 81] width 56 height 10
click at [483, 169] on button "−" at bounding box center [487, 172] width 20 height 20
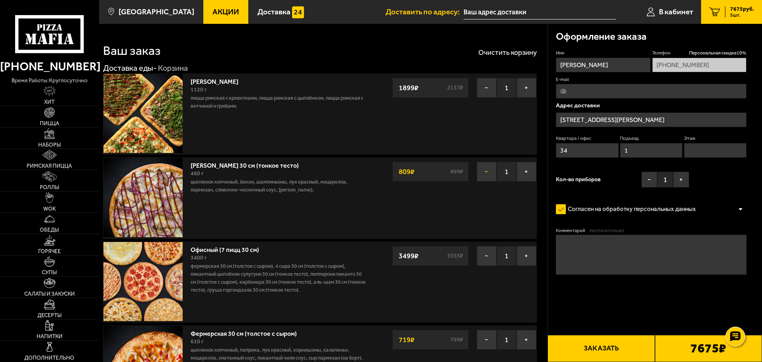
click at [485, 172] on button "−" at bounding box center [487, 172] width 20 height 20
